Goal: Task Accomplishment & Management: Manage account settings

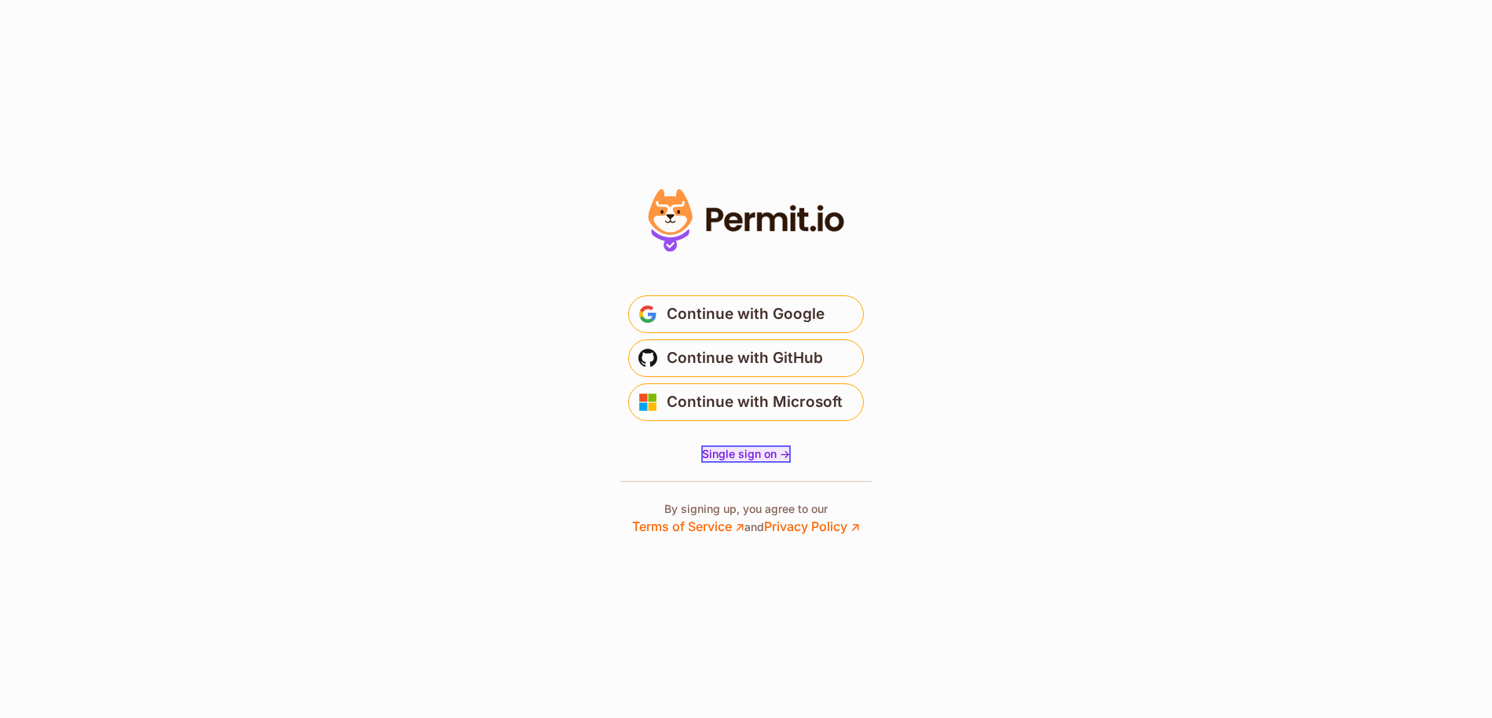
click at [732, 454] on span "Single sign on ->" at bounding box center [746, 453] width 88 height 13
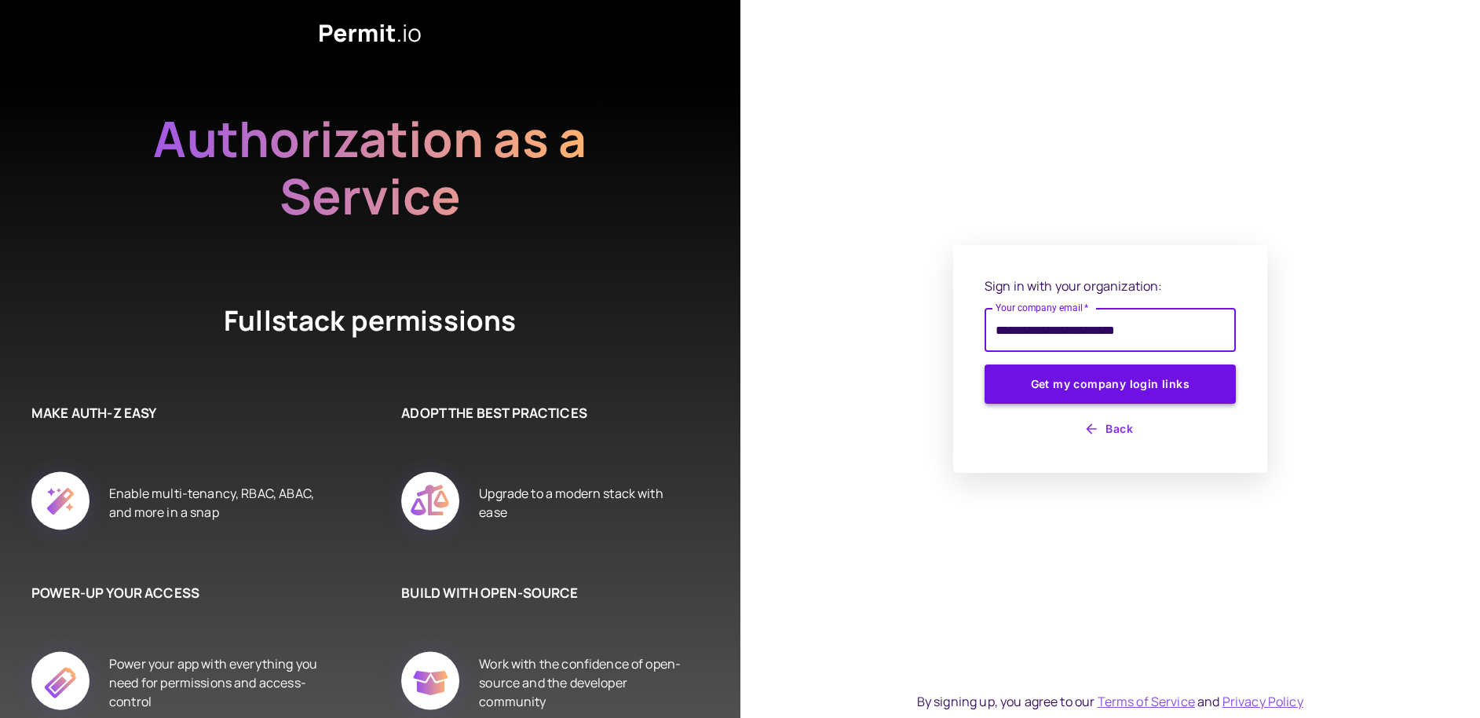
type input "**********"
click at [1069, 387] on button "Get my company login links" at bounding box center [1110, 383] width 251 height 39
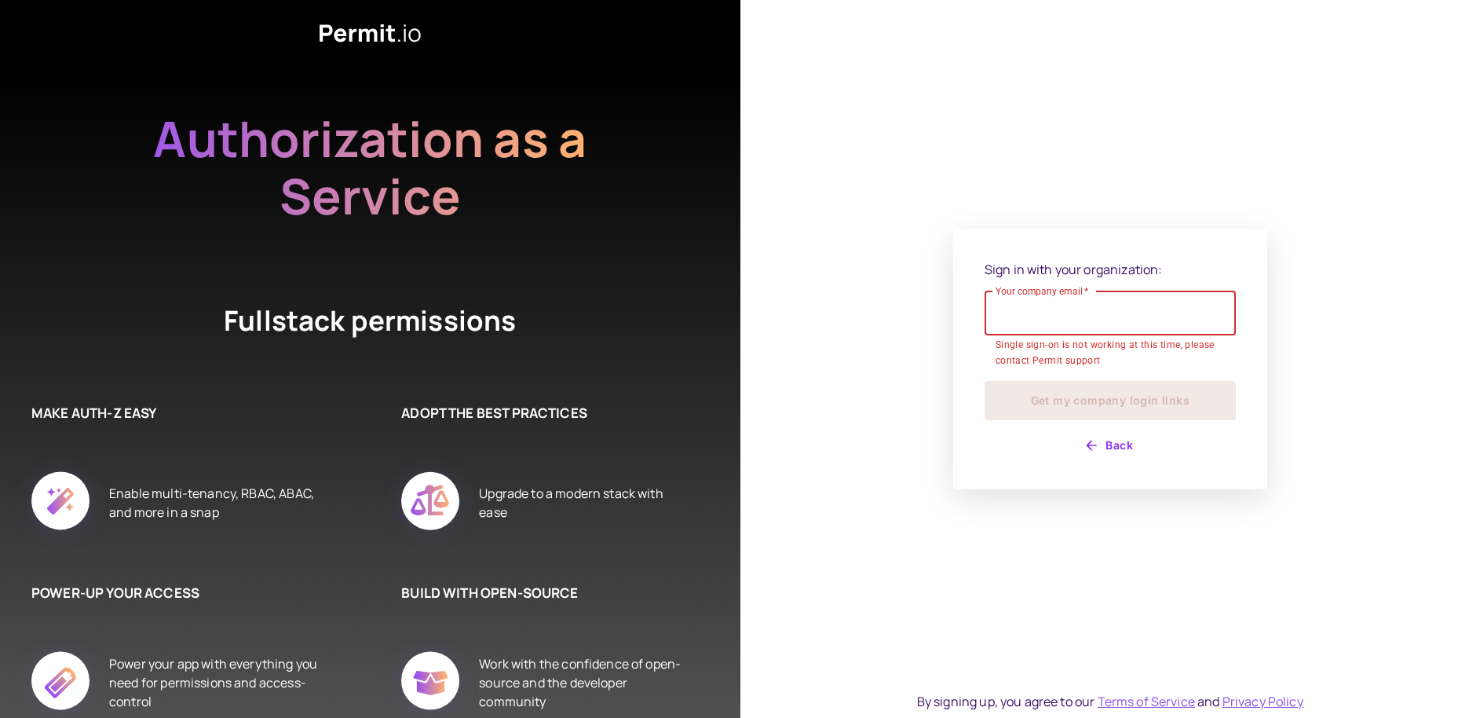
click at [1102, 443] on button "Back" at bounding box center [1110, 445] width 251 height 25
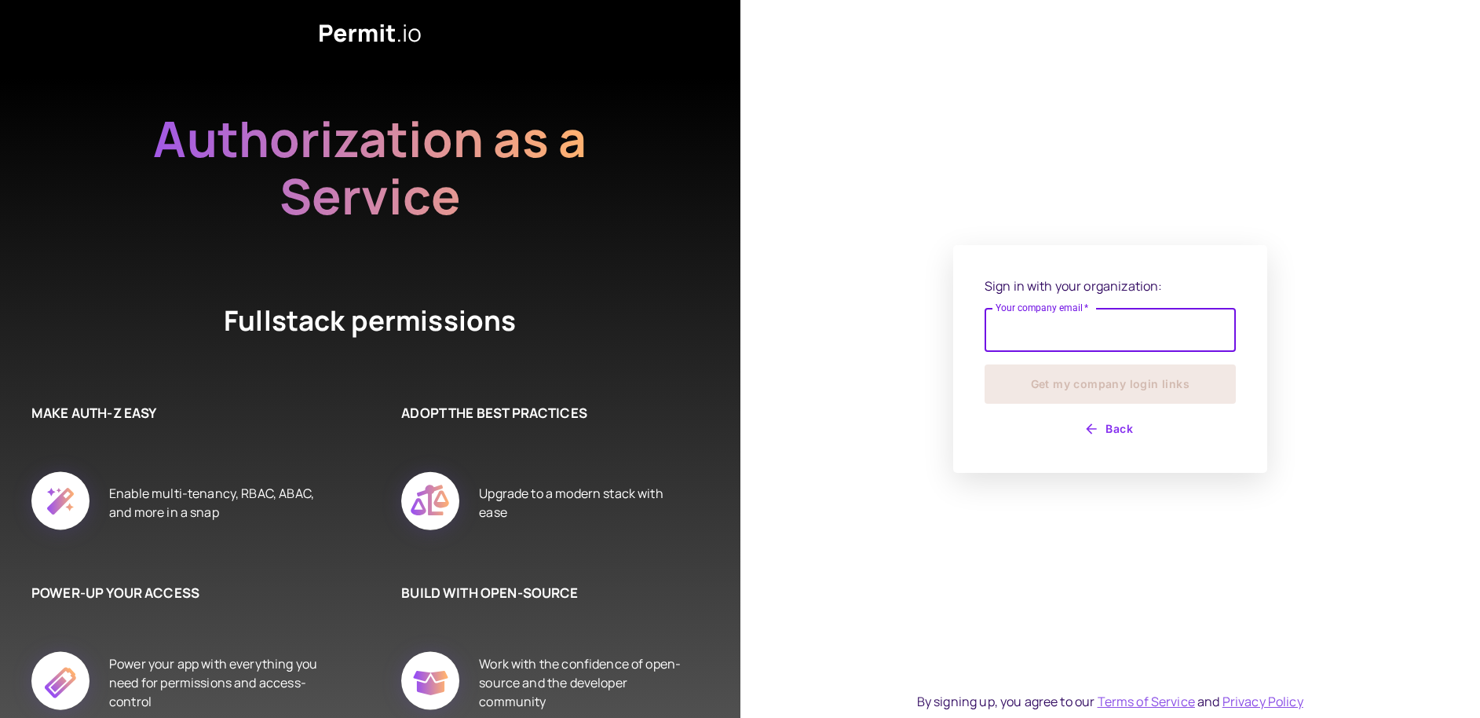
click at [1105, 426] on button "Back" at bounding box center [1110, 428] width 251 height 25
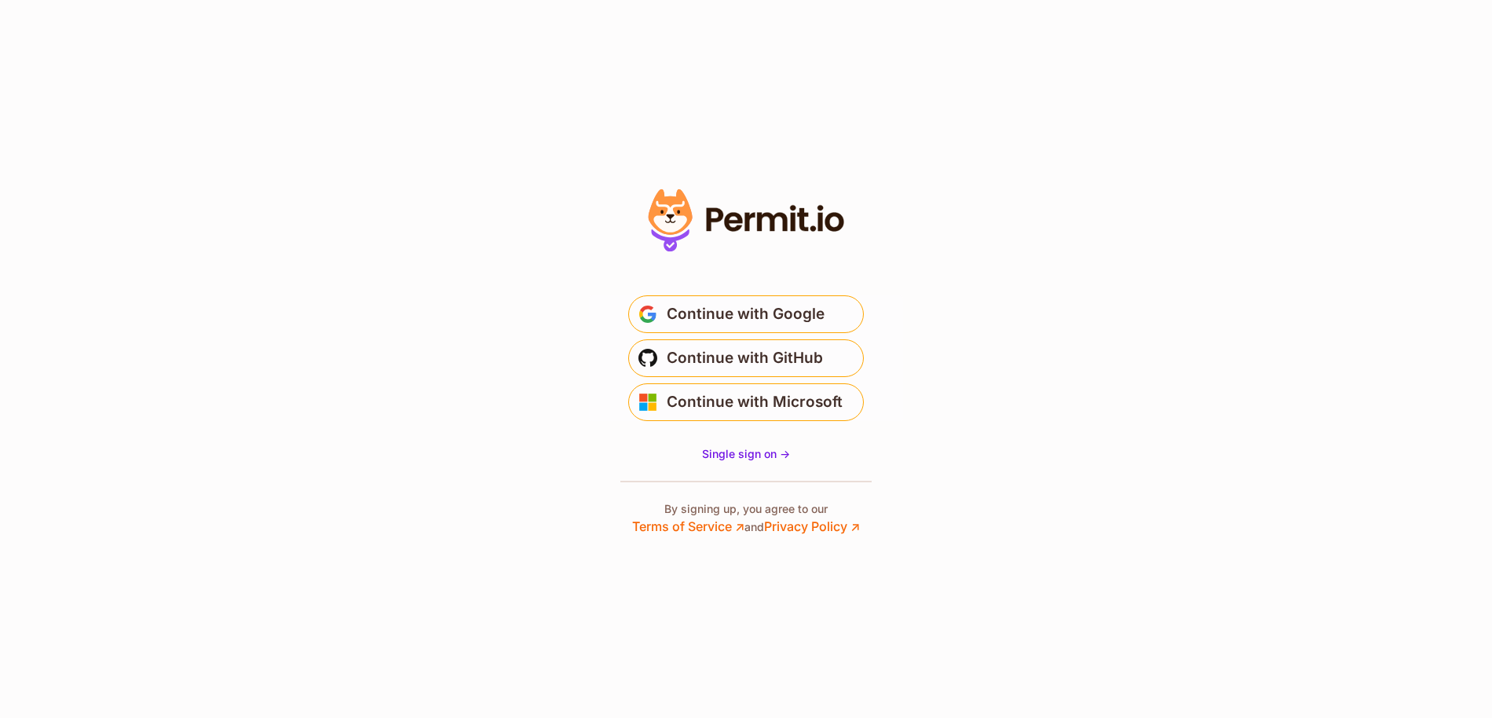
click at [724, 444] on div at bounding box center [746, 359] width 314 height 353
click at [727, 451] on span "Single sign on ->" at bounding box center [746, 453] width 88 height 13
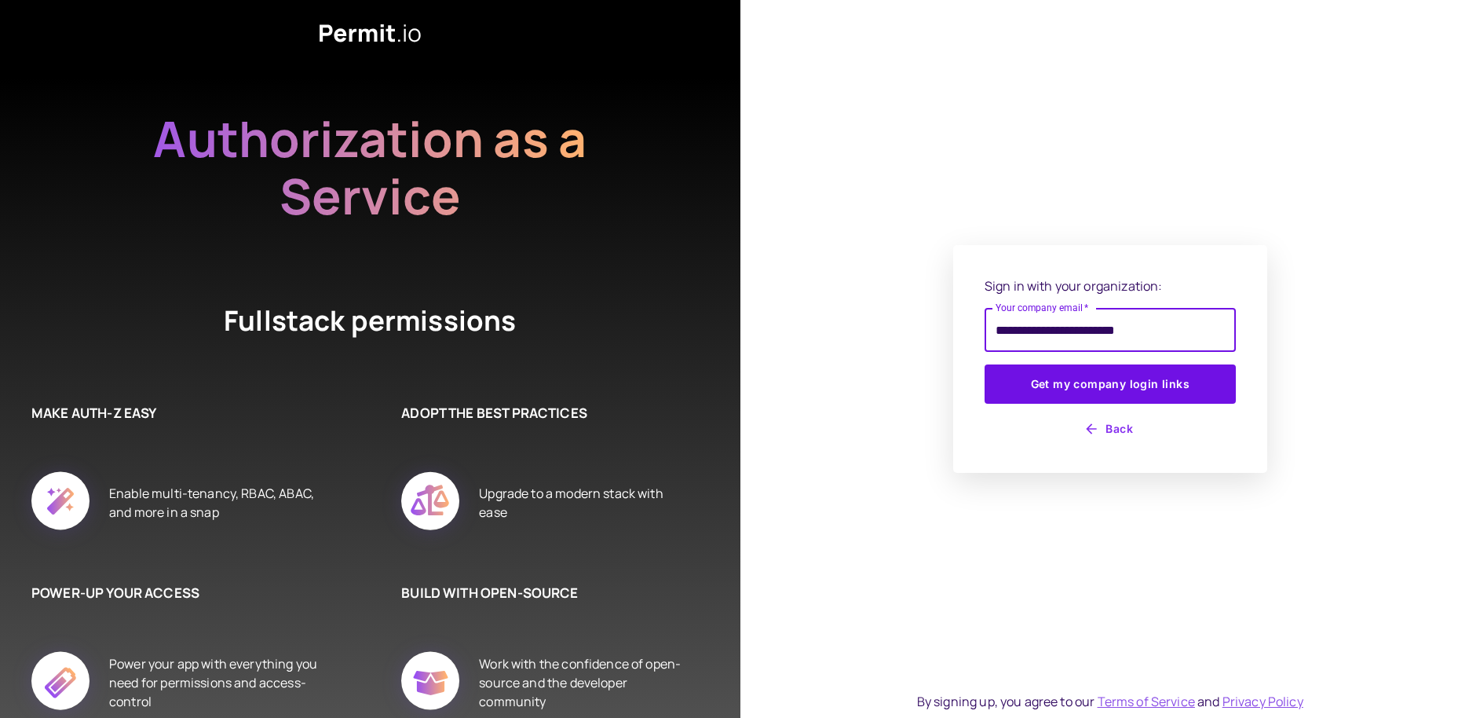
type input "**********"
click at [985, 364] on button "Get my company login links" at bounding box center [1110, 383] width 251 height 39
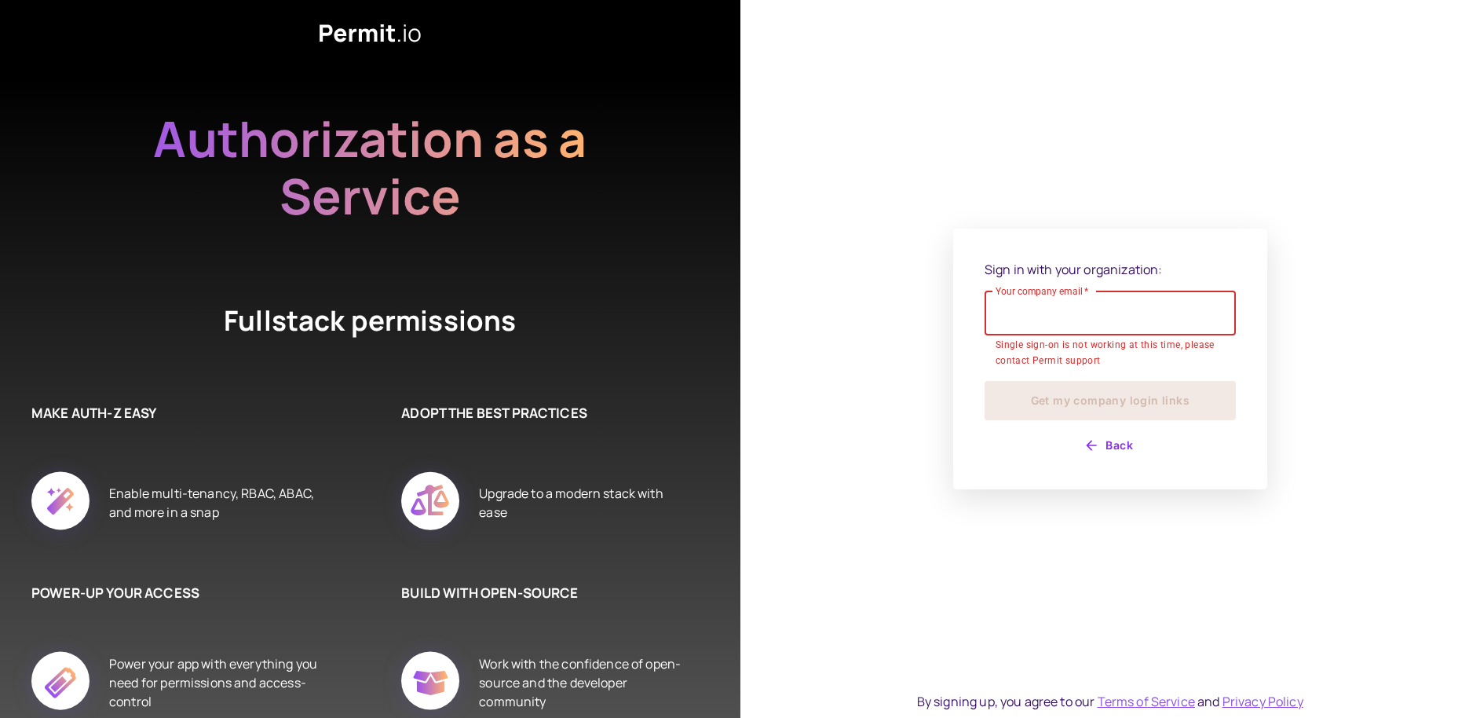
click at [893, 416] on div "Sign in with your organization: Your company email   * Your company email   * S…" at bounding box center [1110, 359] width 740 height 718
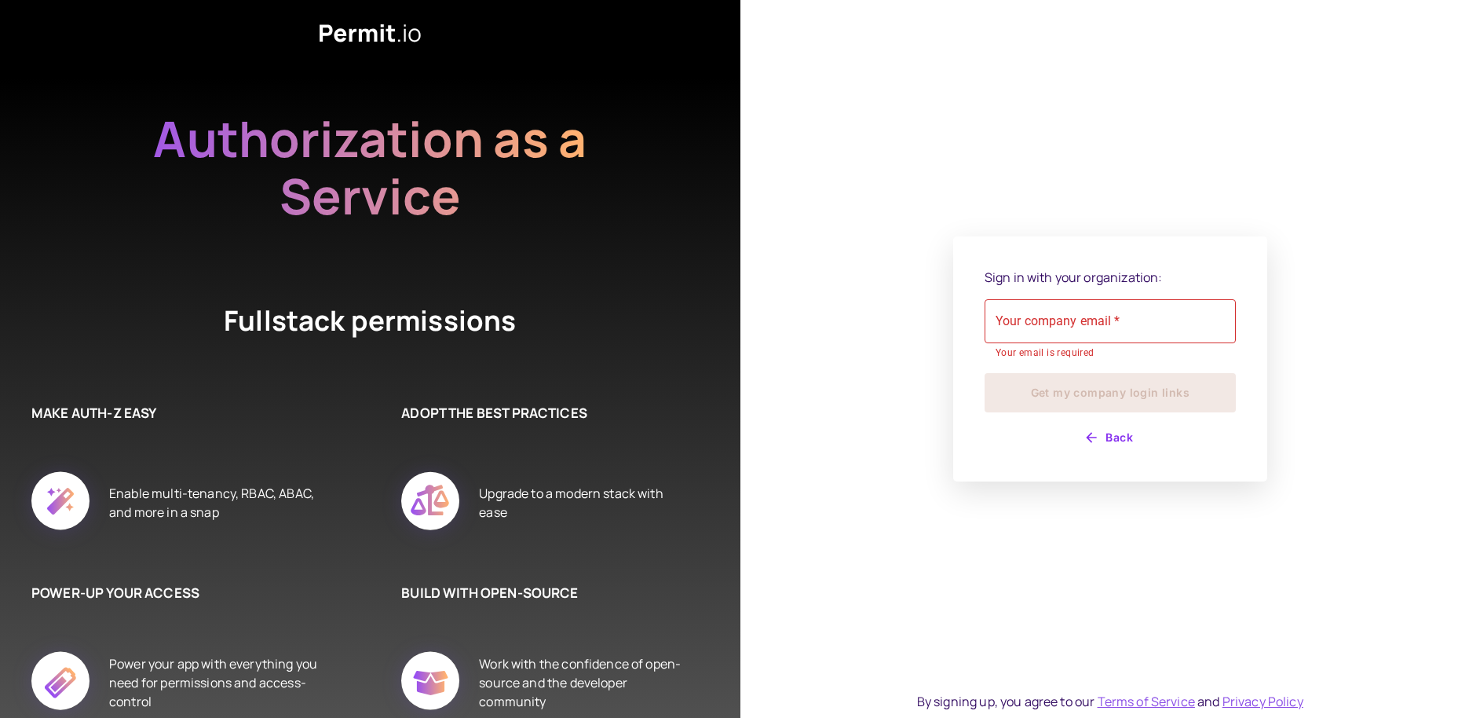
click at [1098, 433] on icon "button" at bounding box center [1092, 437] width 16 height 16
click at [1110, 445] on button "Back" at bounding box center [1110, 437] width 251 height 25
